Goal: Task Accomplishment & Management: Manage account settings

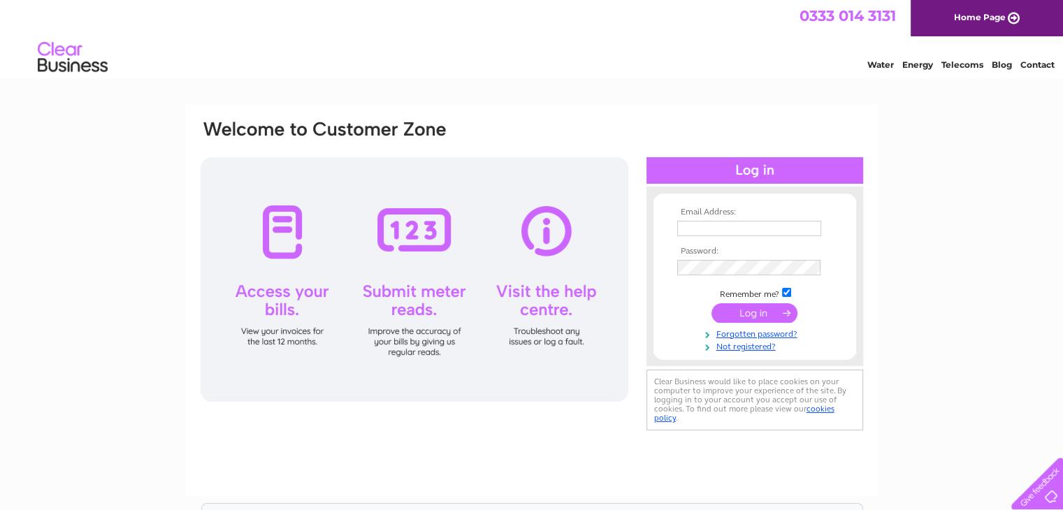
click at [692, 230] on input "text" at bounding box center [749, 228] width 144 height 15
type input "accounts@thestandingstones.co.uk"
click at [755, 308] on input "submit" at bounding box center [754, 314] width 86 height 20
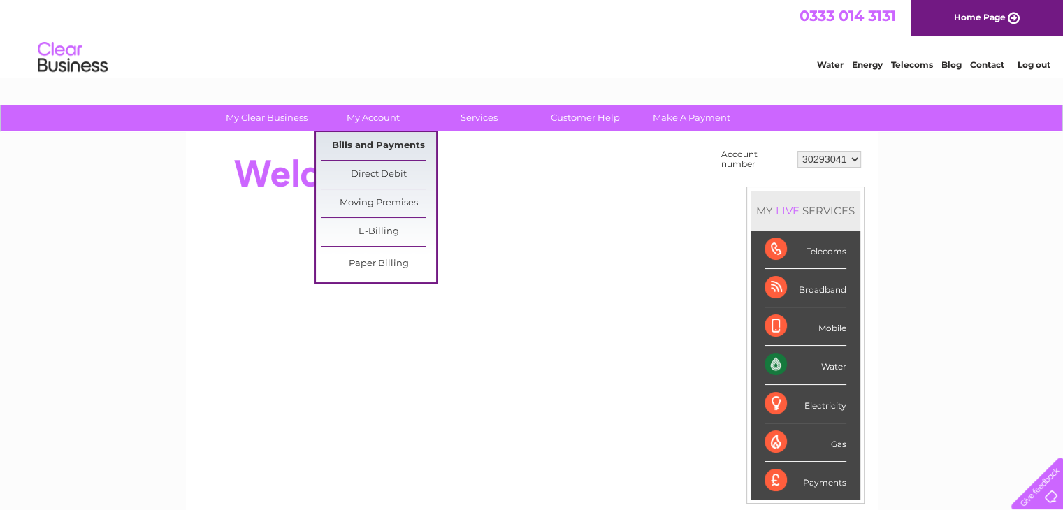
click at [383, 144] on link "Bills and Payments" at bounding box center [378, 146] width 115 height 28
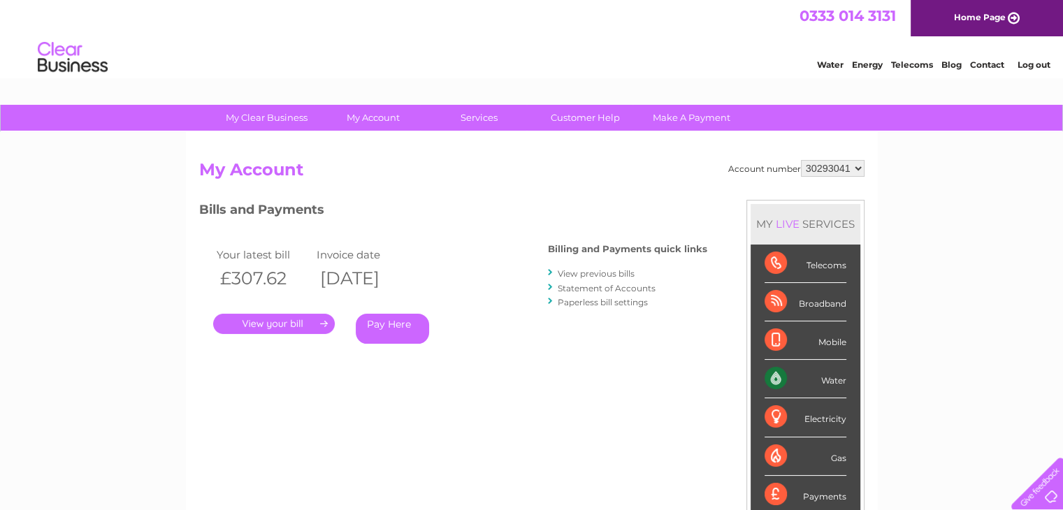
click at [297, 322] on link "." at bounding box center [274, 324] width 122 height 20
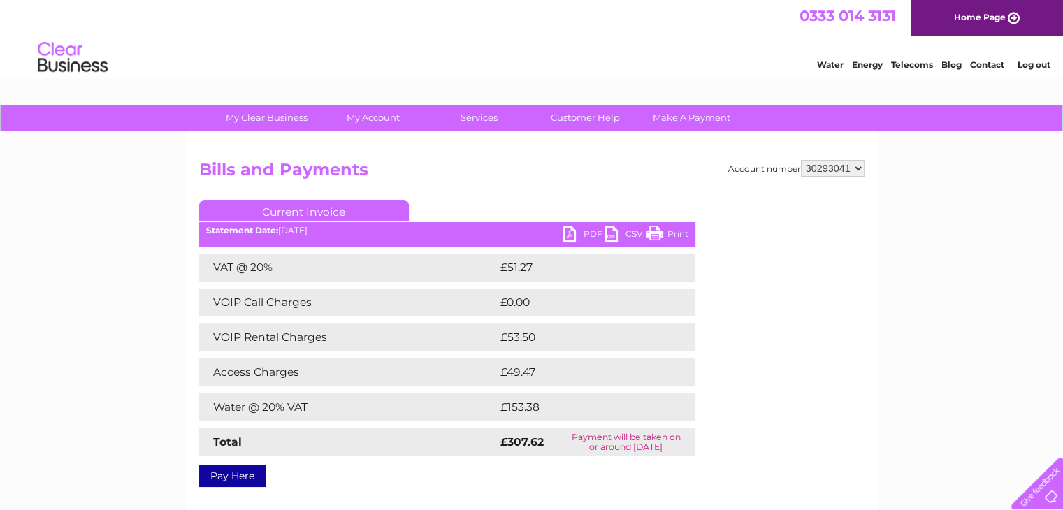
click at [570, 238] on link "PDF" at bounding box center [583, 236] width 42 height 20
click at [1029, 68] on link "Log out" at bounding box center [1033, 64] width 33 height 10
